Goal: Task Accomplishment & Management: Complete application form

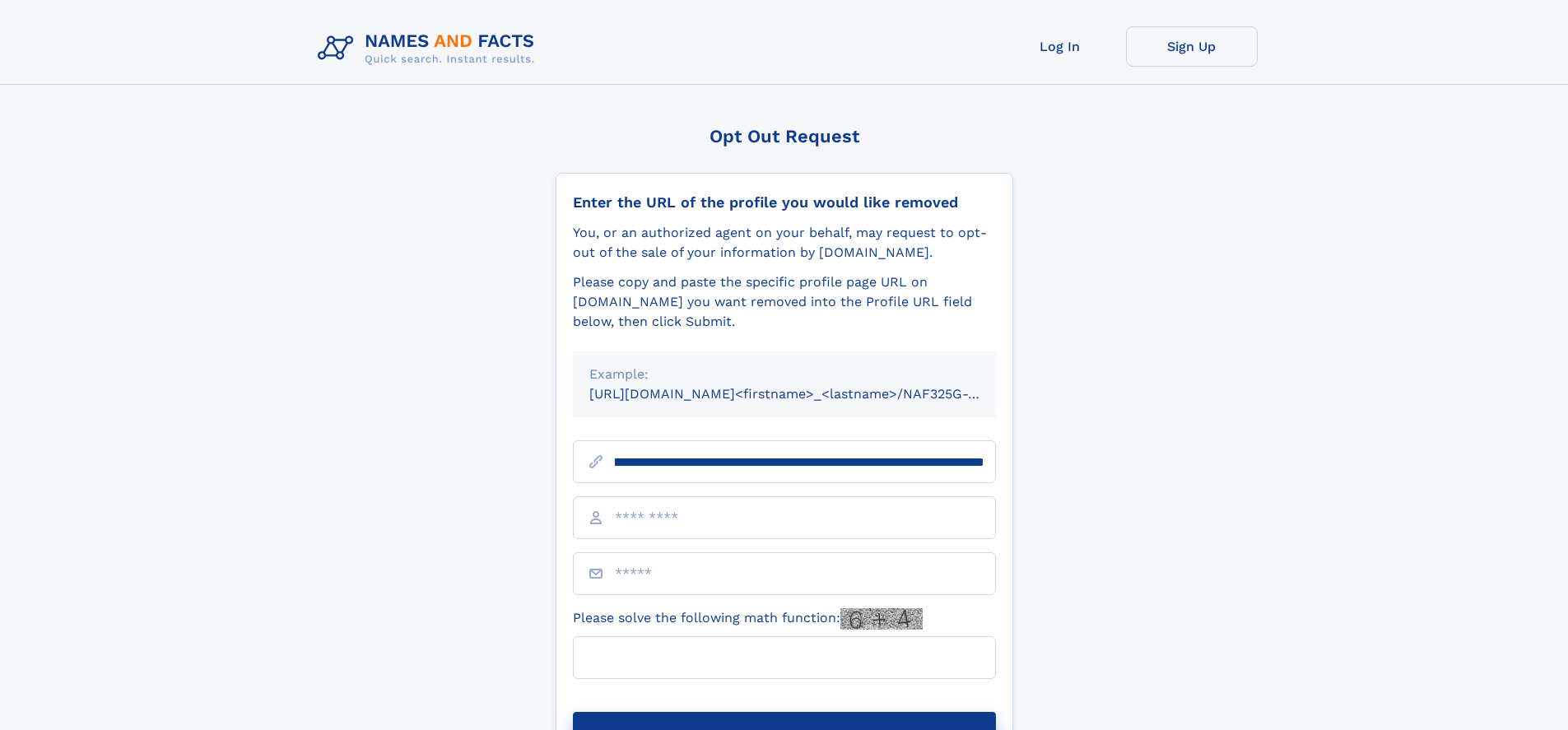
scroll to position [0, 197]
type input "**********"
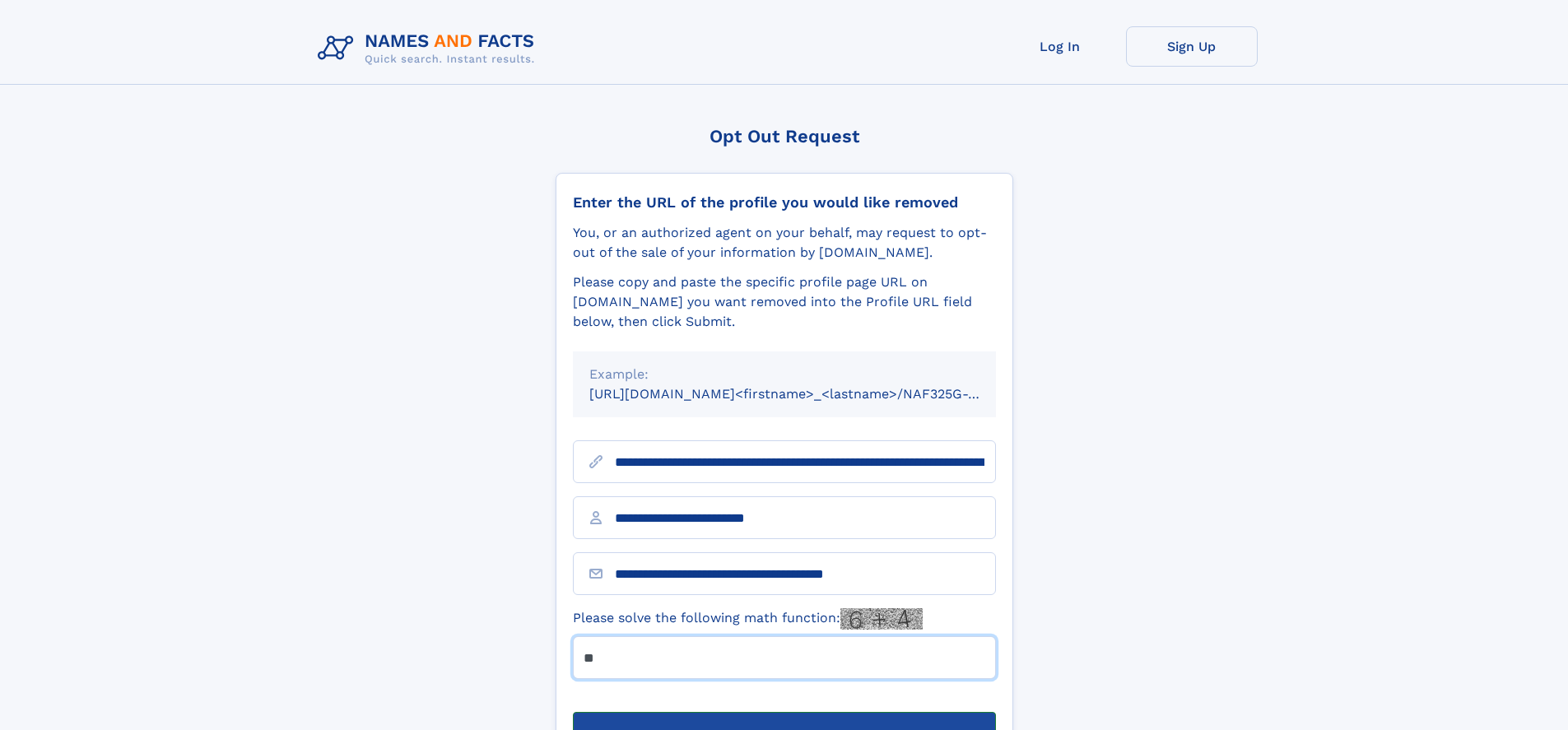
type input "**"
click at [784, 713] on button "Submit Opt Out Request" at bounding box center [784, 739] width 423 height 53
